Goal: Navigation & Orientation: Find specific page/section

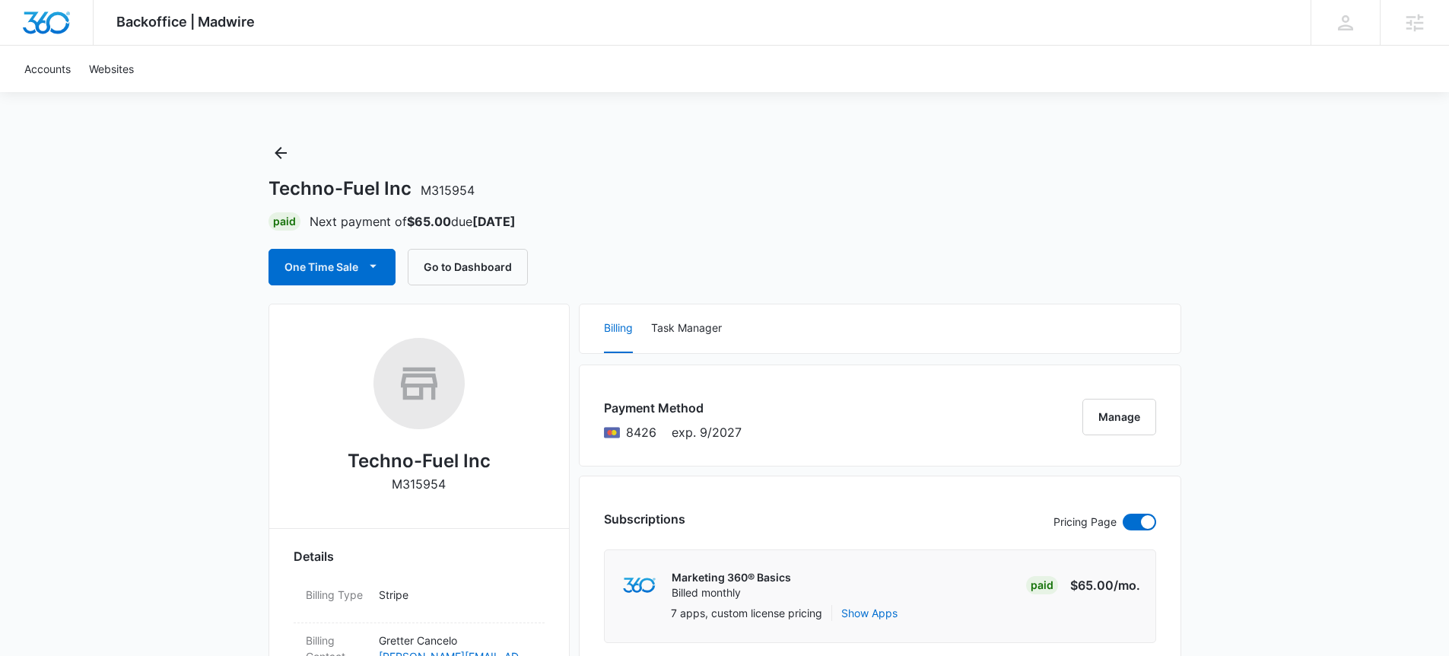
click at [485, 277] on button "Go to Dashboard" at bounding box center [468, 267] width 120 height 37
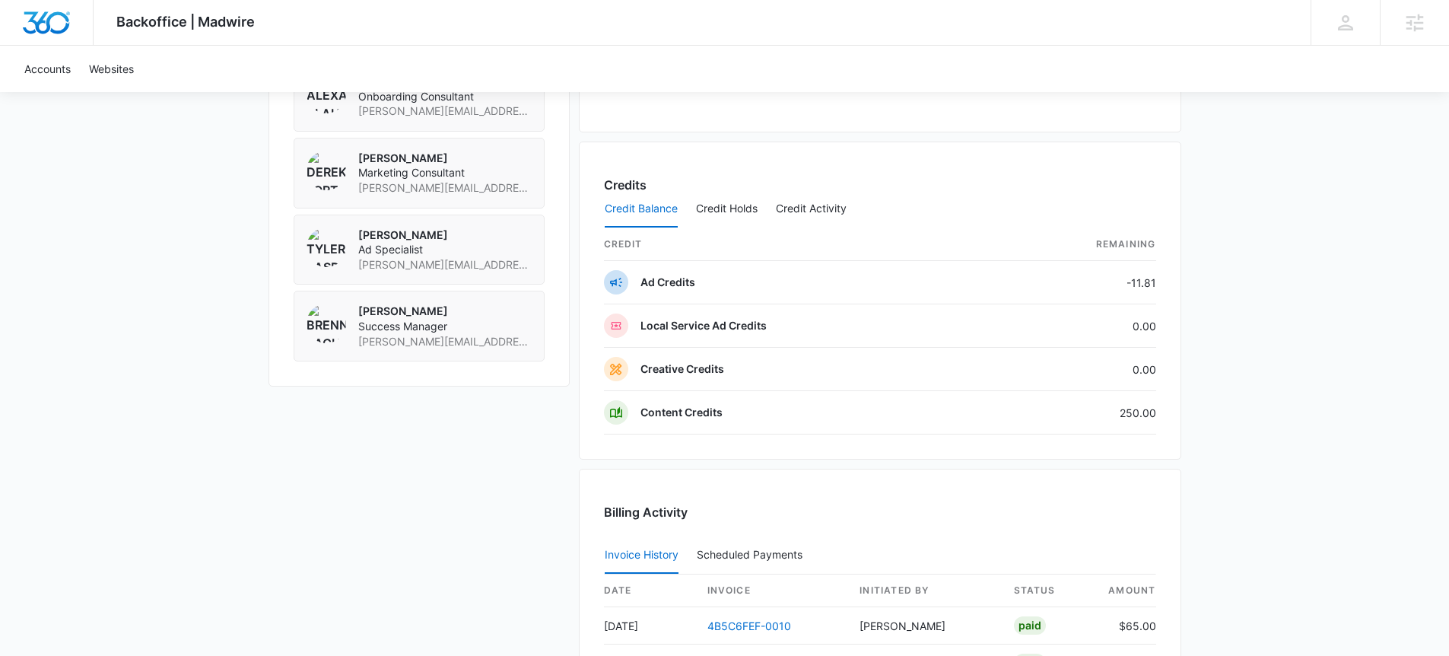
scroll to position [1073, 0]
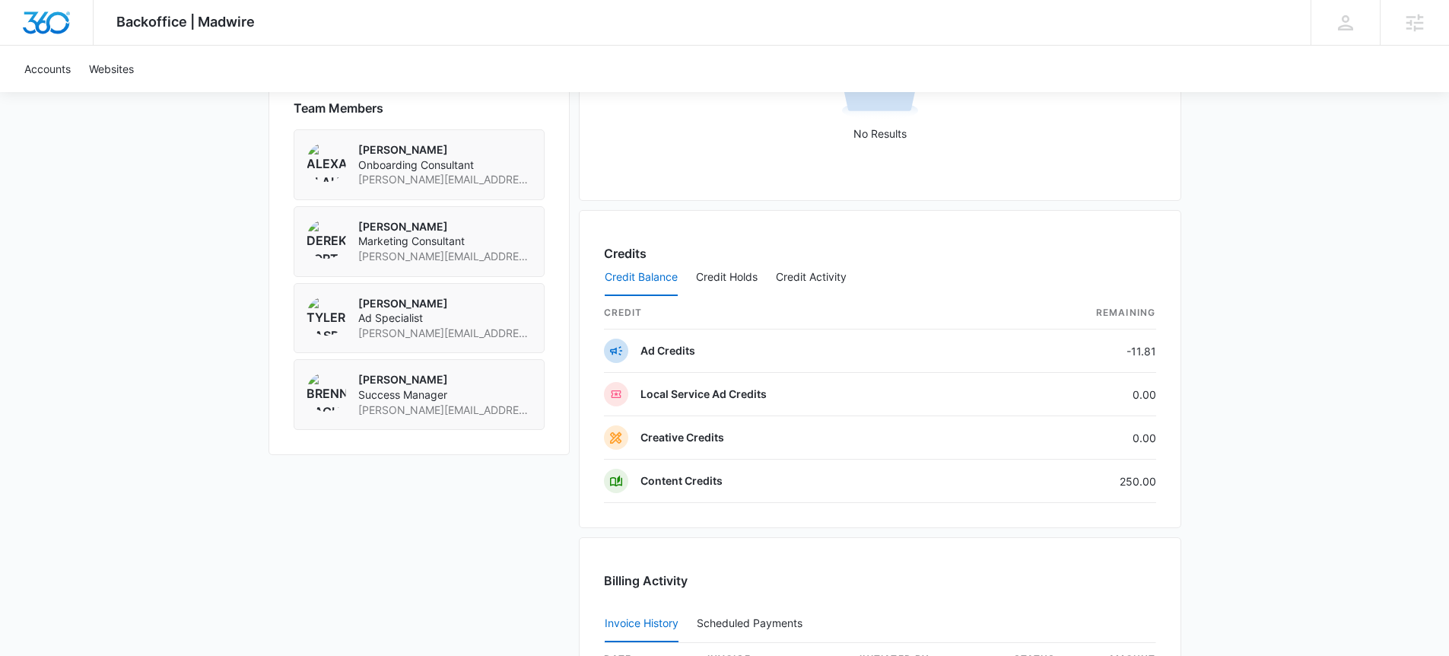
click at [398, 305] on p "Tyler Rasdon" at bounding box center [444, 303] width 173 height 15
click at [398, 303] on p "Tyler Rasdon" at bounding box center [444, 303] width 173 height 15
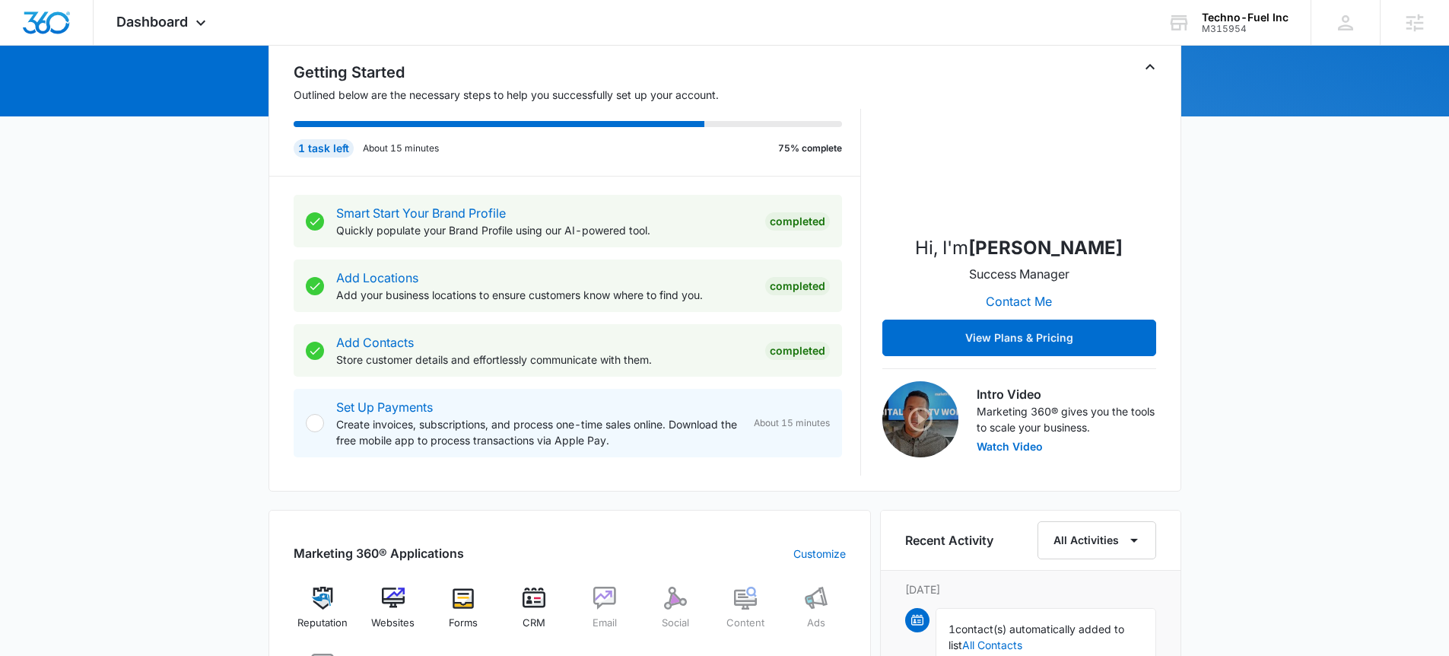
scroll to position [496, 0]
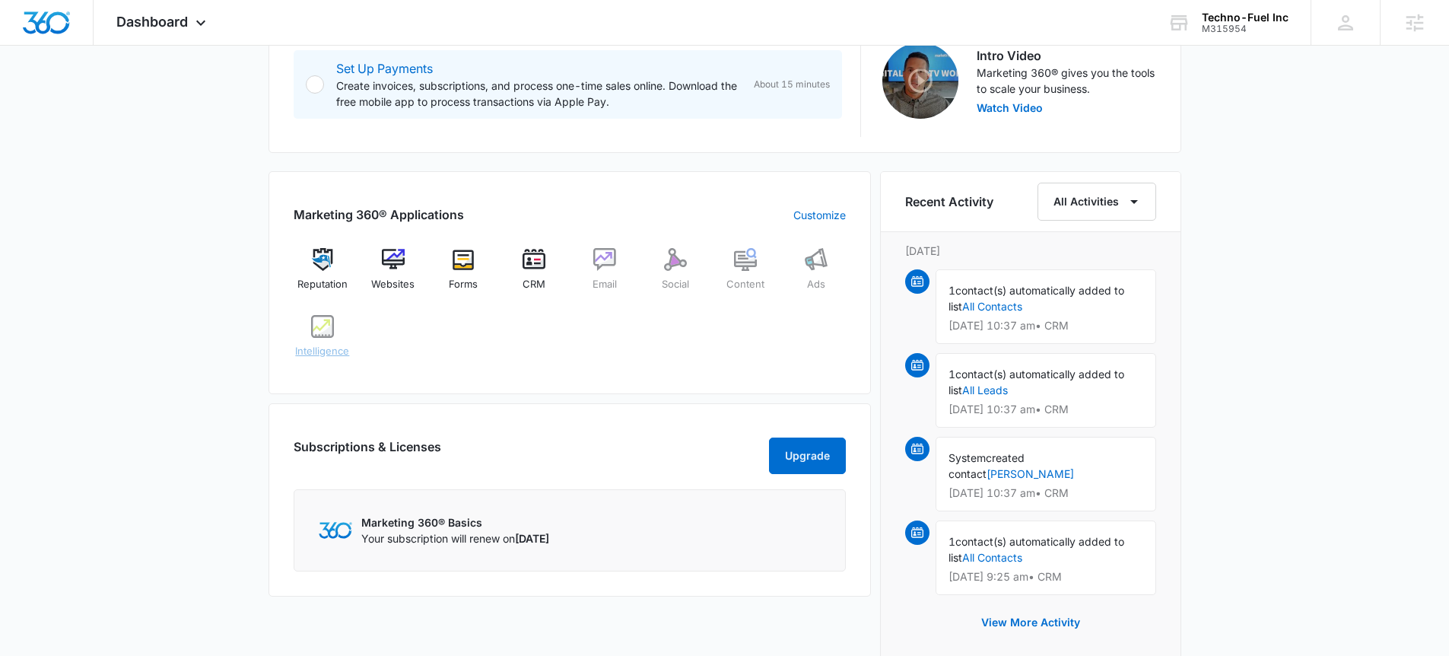
click at [316, 338] on div "Intelligence" at bounding box center [323, 342] width 59 height 55
